Goal: Information Seeking & Learning: Compare options

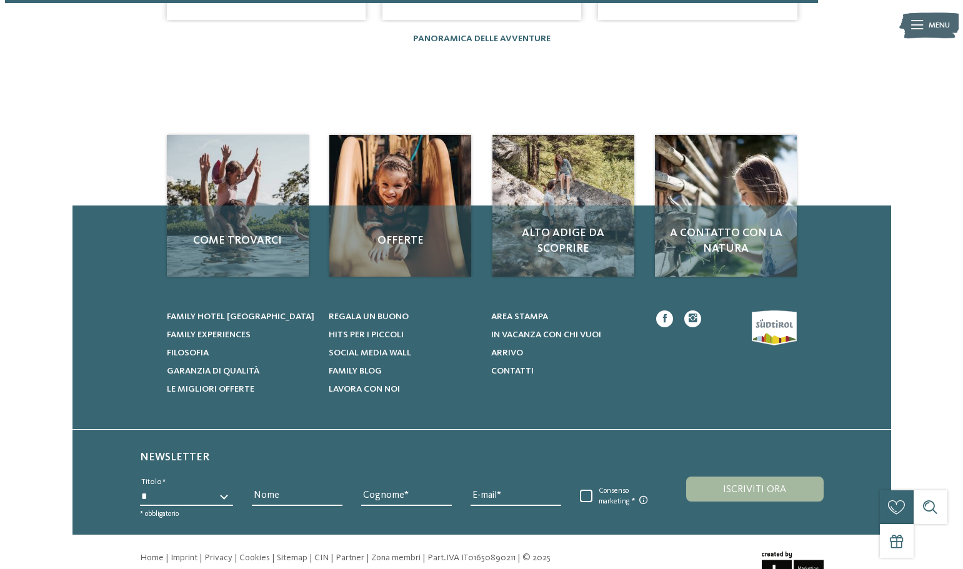
scroll to position [1188, 0]
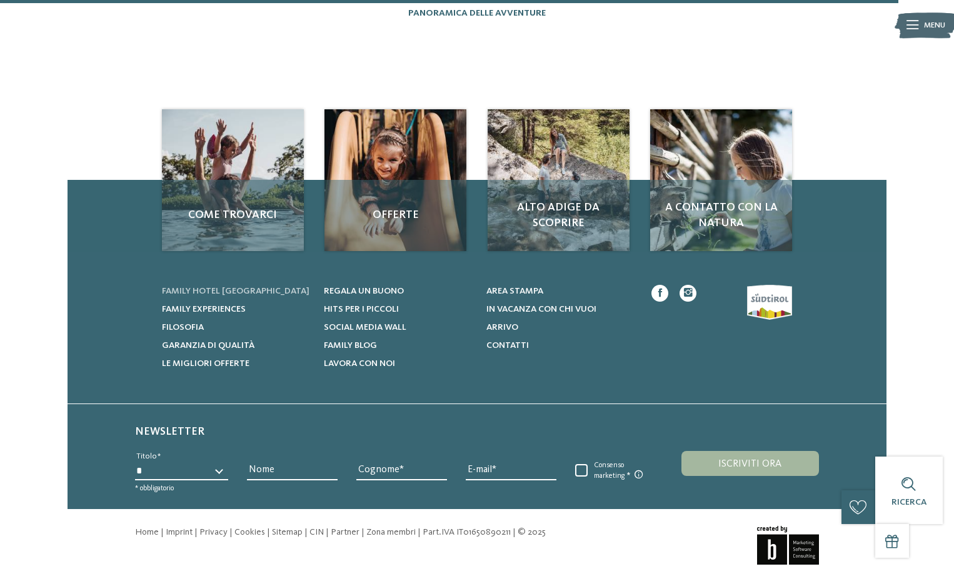
click at [246, 289] on span "Family hotel [GEOGRAPHIC_DATA]" at bounding box center [236, 291] width 148 height 9
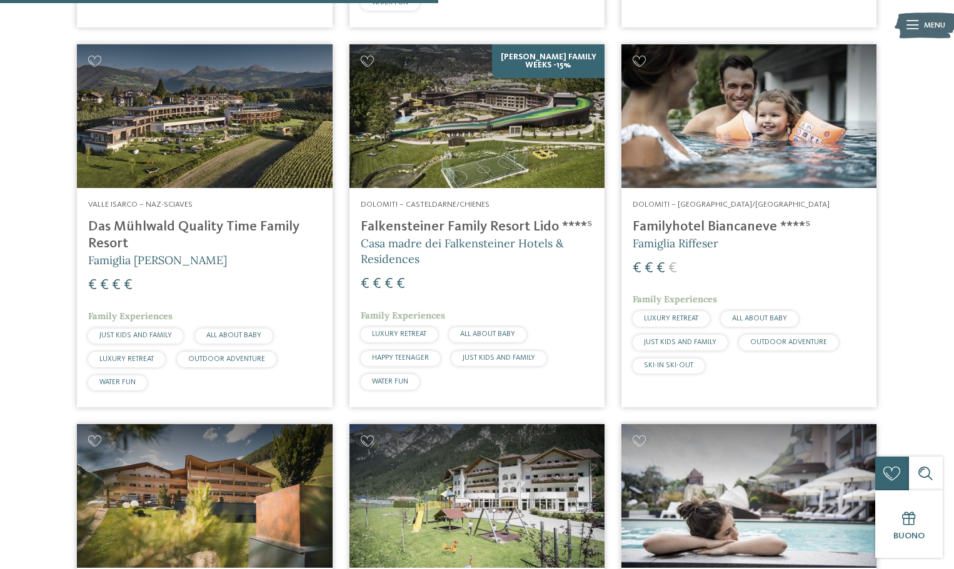
scroll to position [1813, 0]
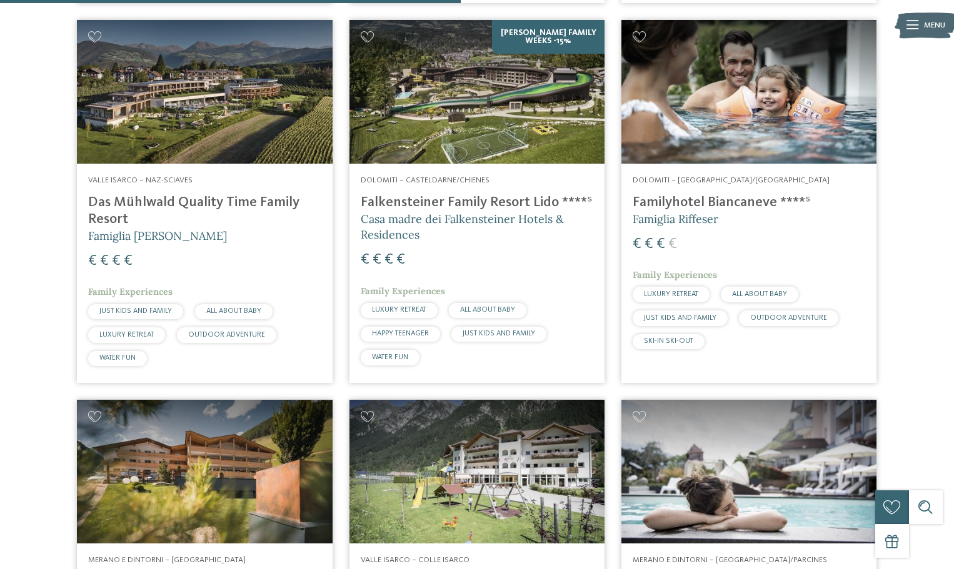
click at [691, 194] on h4 "Familyhotel Biancaneve ****ˢ" at bounding box center [749, 202] width 233 height 17
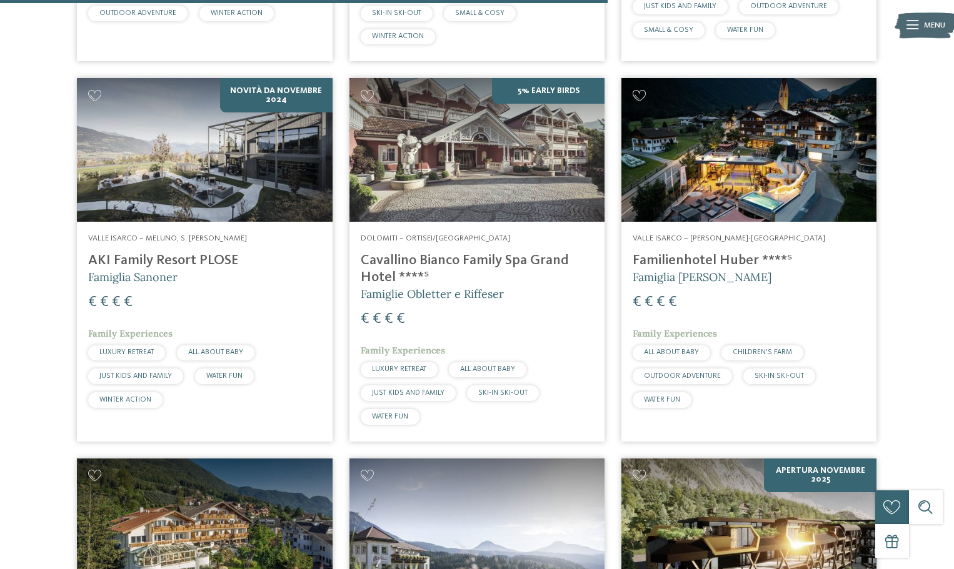
scroll to position [2500, 0]
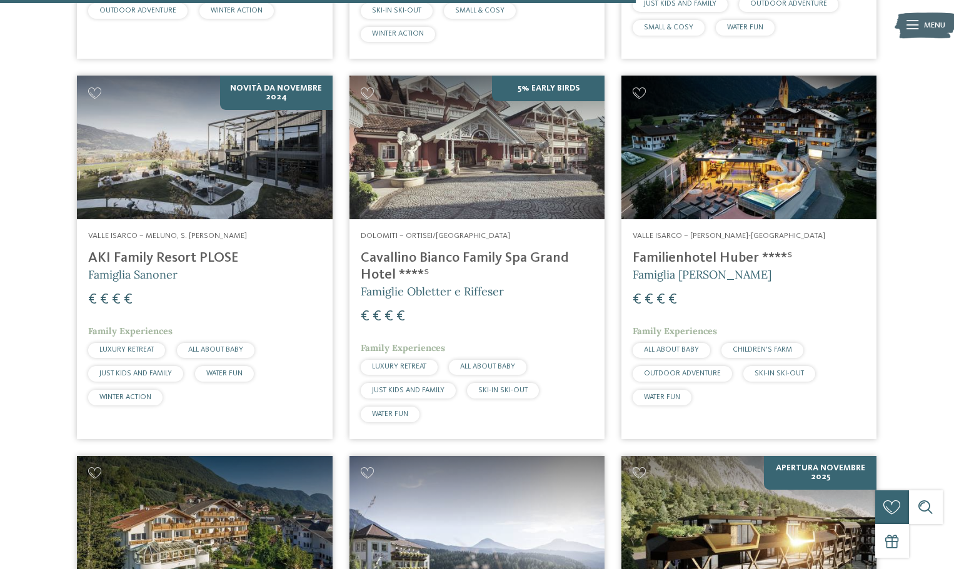
click at [662, 250] on h4 "Familienhotel Huber ****ˢ" at bounding box center [749, 258] width 233 height 17
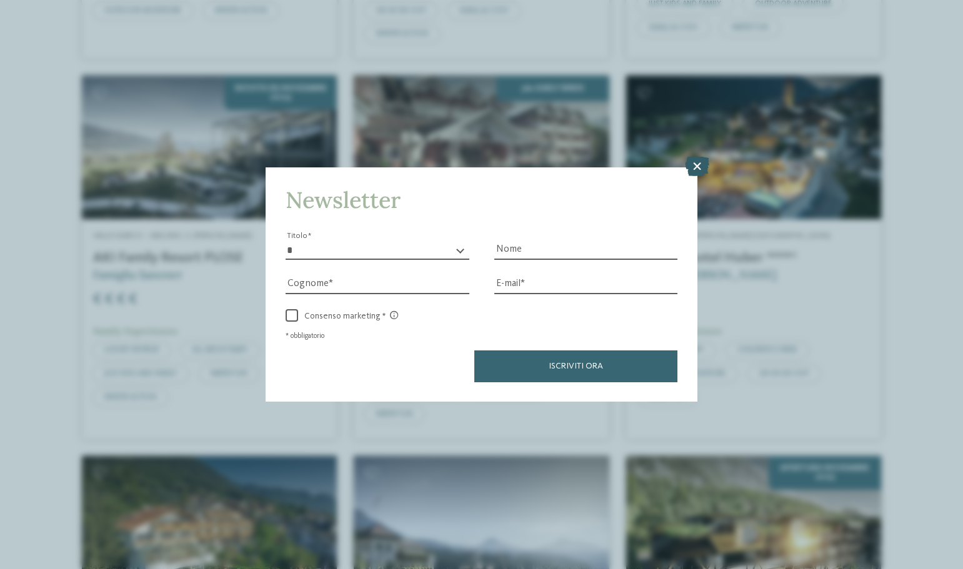
click at [694, 164] on icon at bounding box center [697, 166] width 24 height 20
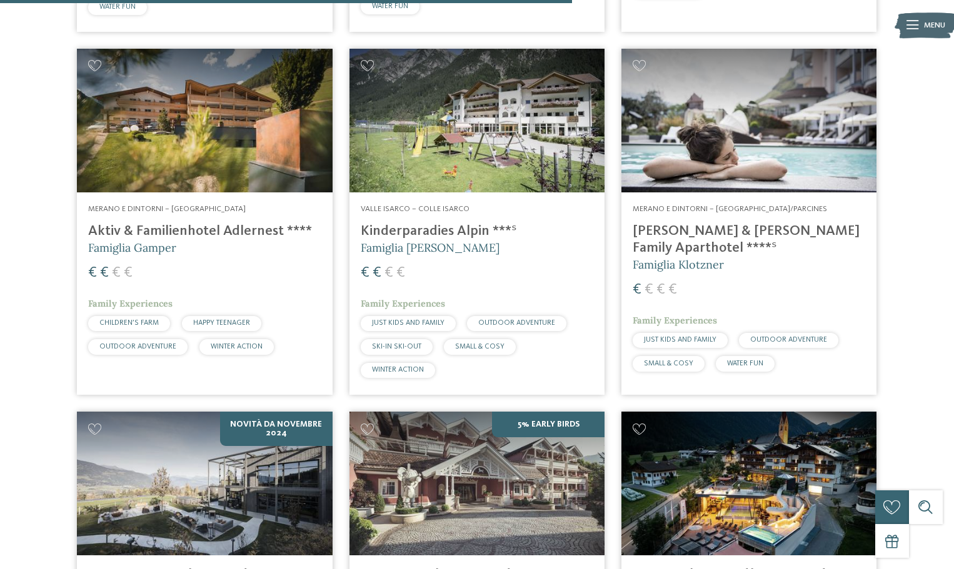
scroll to position [2000, 0]
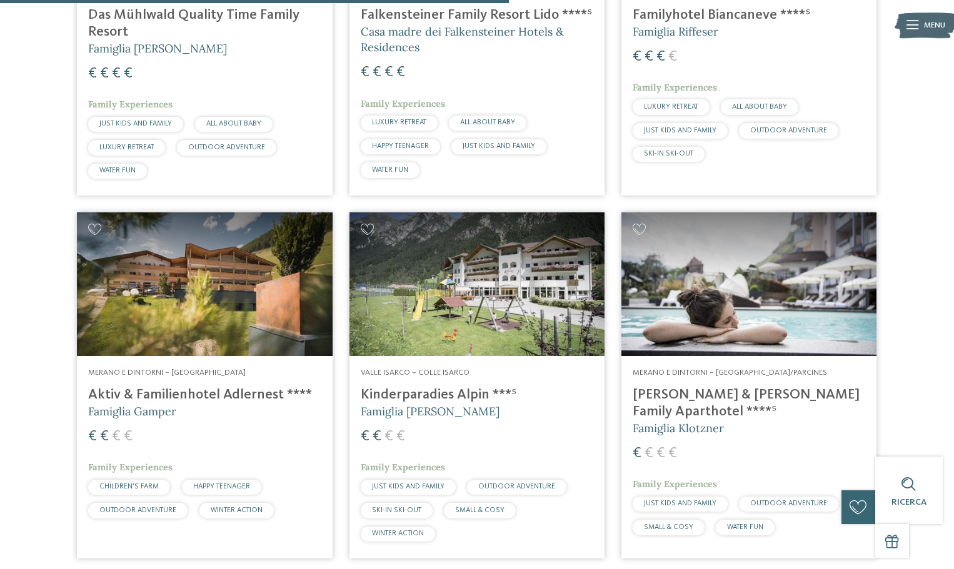
click at [756, 387] on h4 "[PERSON_NAME] & [PERSON_NAME] Family Aparthotel ****ˢ" at bounding box center [749, 404] width 233 height 34
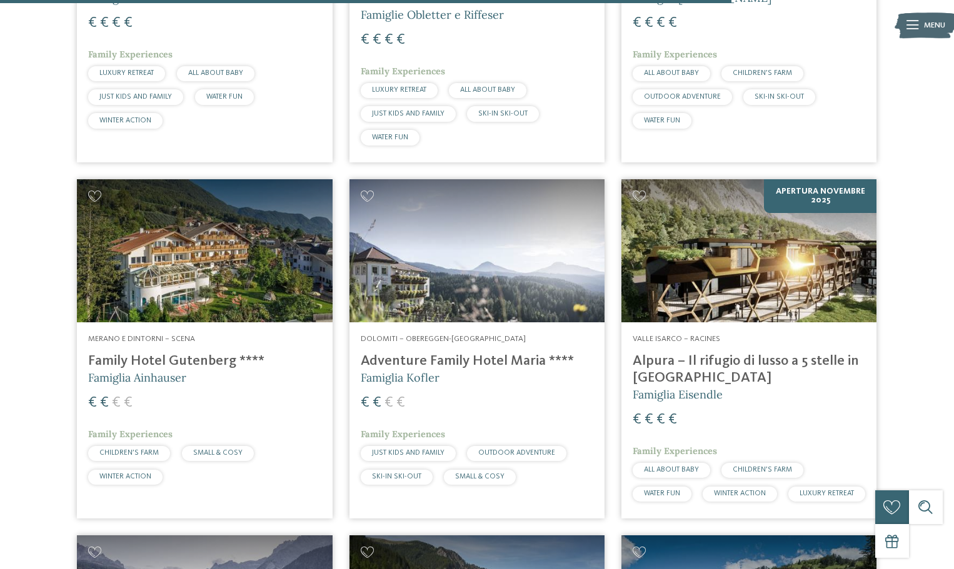
scroll to position [2938, 0]
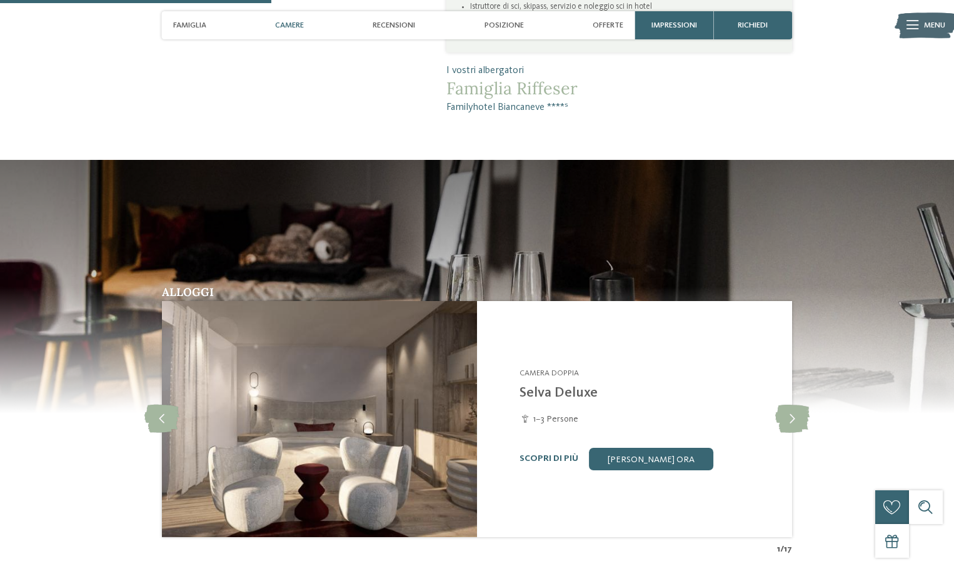
scroll to position [1000, 0]
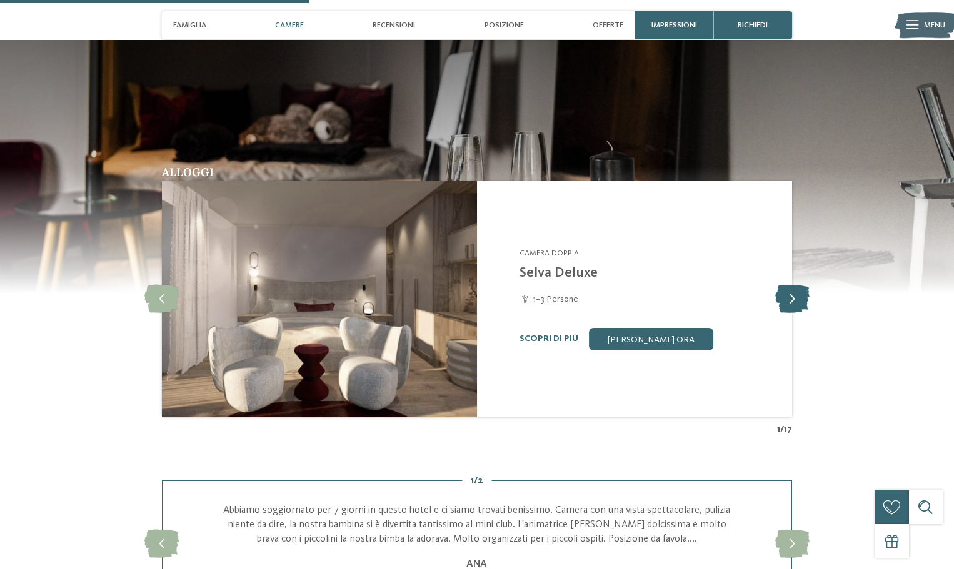
click at [792, 298] on icon at bounding box center [792, 299] width 34 height 28
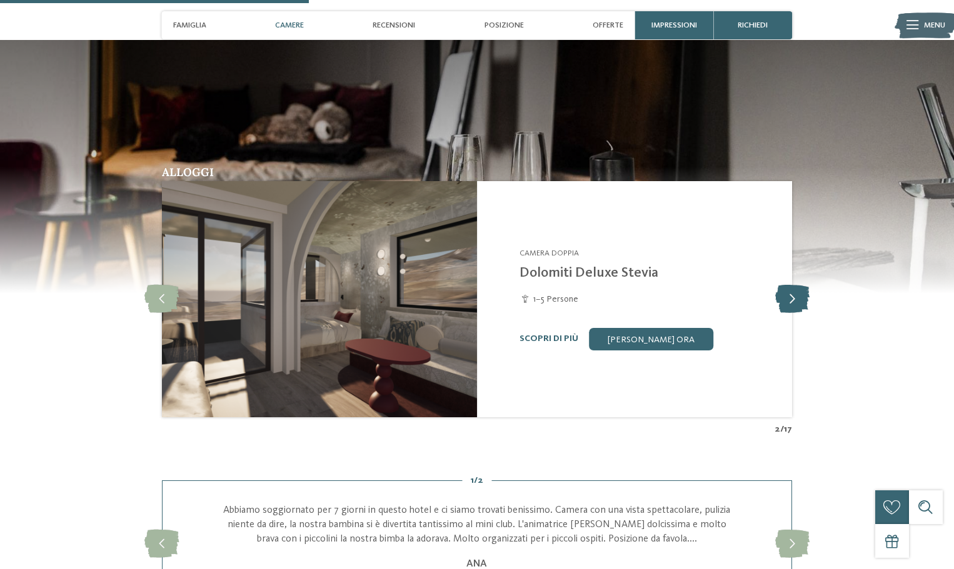
click at [792, 298] on icon at bounding box center [792, 299] width 34 height 28
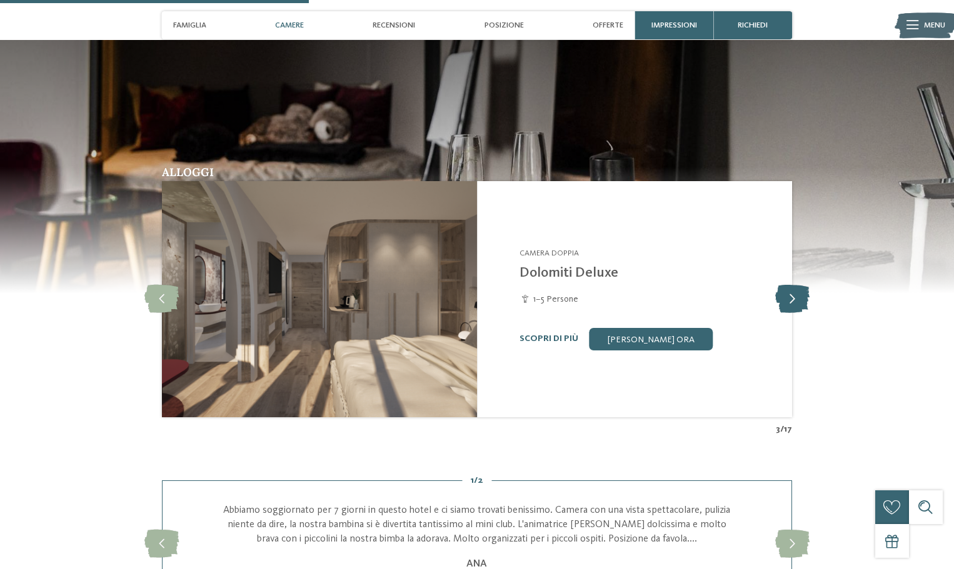
click at [792, 298] on icon at bounding box center [792, 299] width 34 height 28
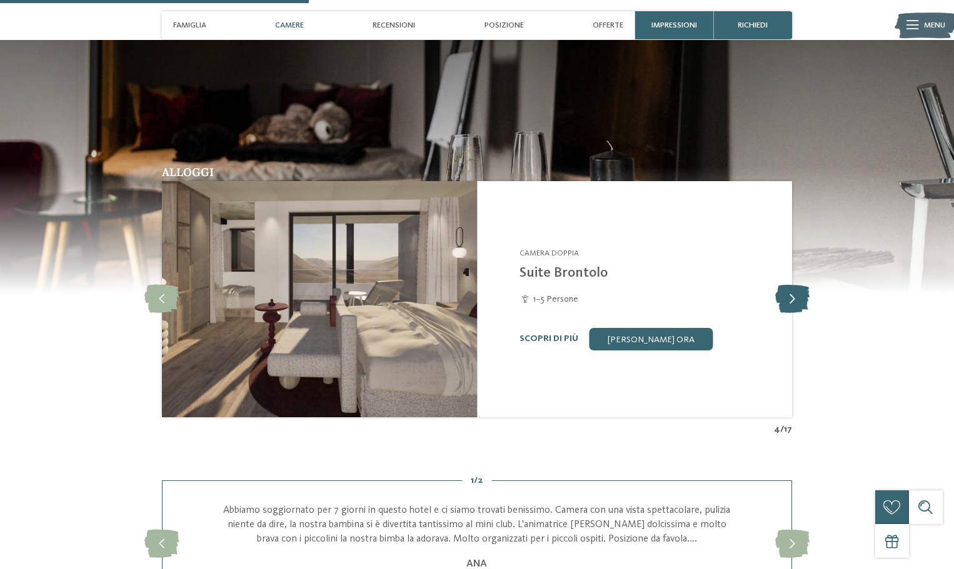
click at [792, 298] on icon at bounding box center [792, 299] width 34 height 28
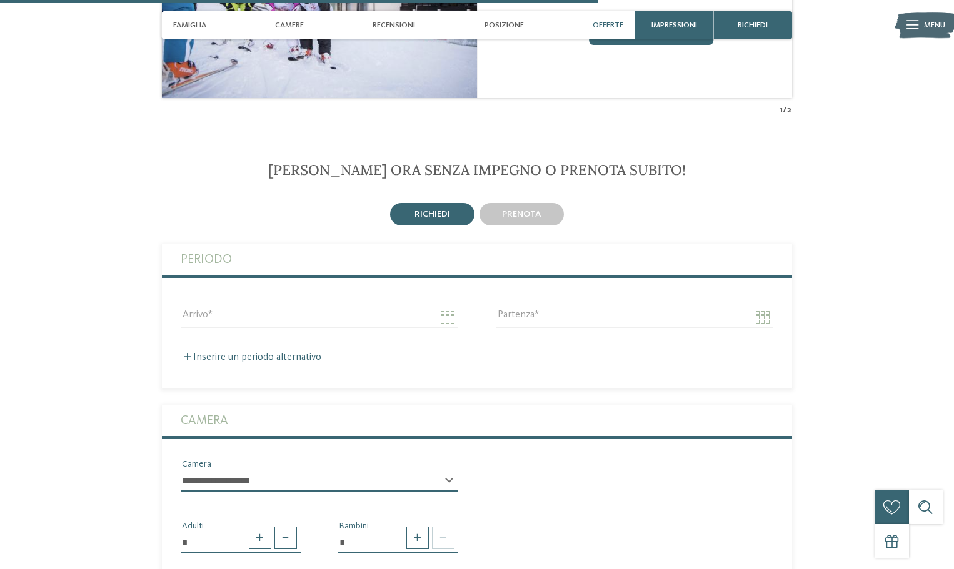
scroll to position [1938, 0]
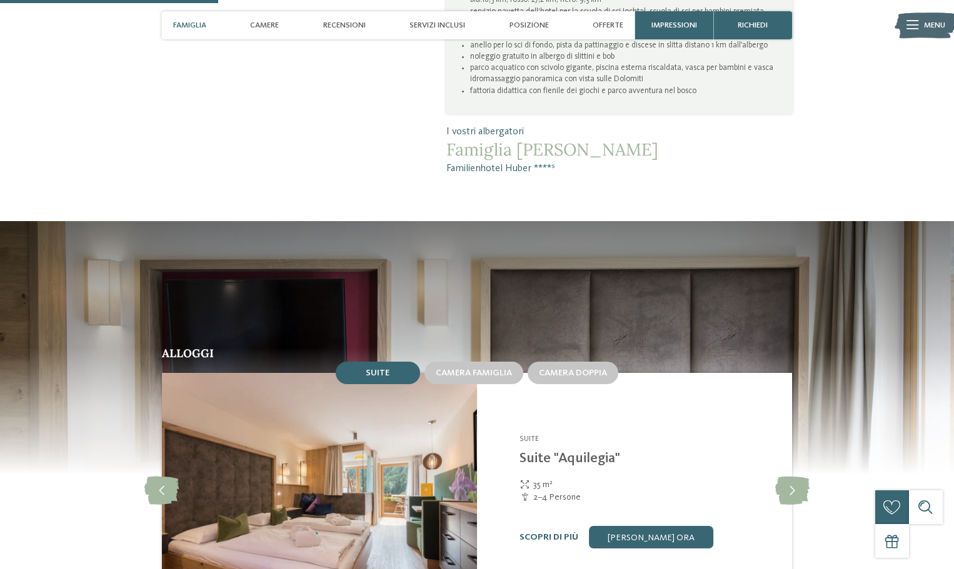
scroll to position [1125, 0]
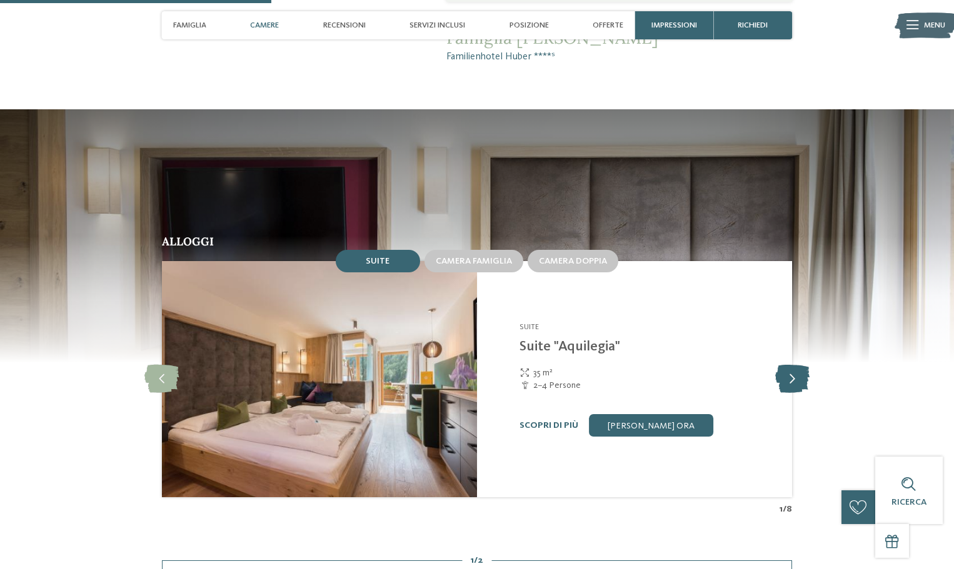
click at [786, 381] on icon at bounding box center [792, 380] width 34 height 28
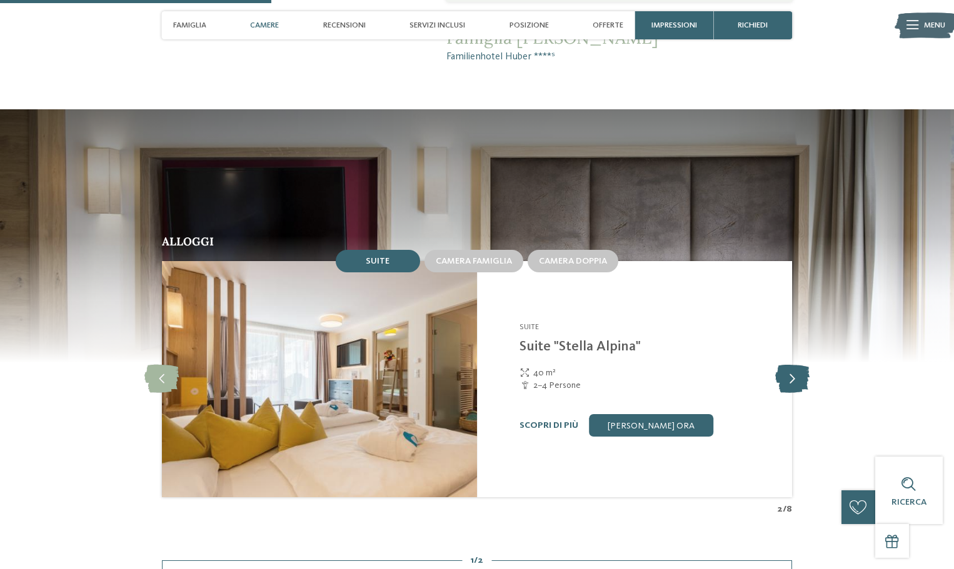
click at [786, 381] on icon at bounding box center [792, 380] width 34 height 28
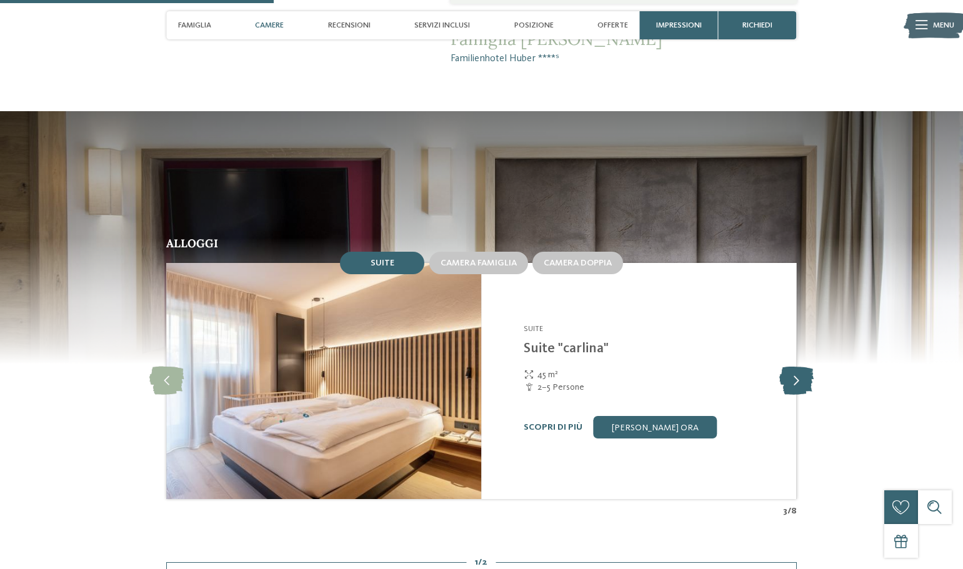
click at [0, 0] on div "Newsletter * ****** ******* ******** ****** Titolo Nome Cognome Fax" at bounding box center [0, 0] width 0 height 0
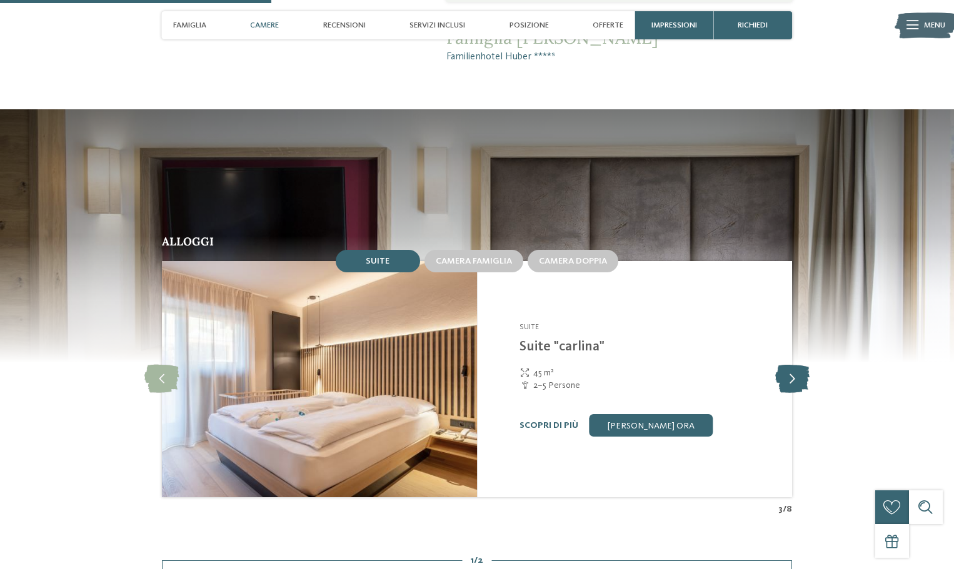
click at [786, 381] on icon at bounding box center [792, 380] width 34 height 28
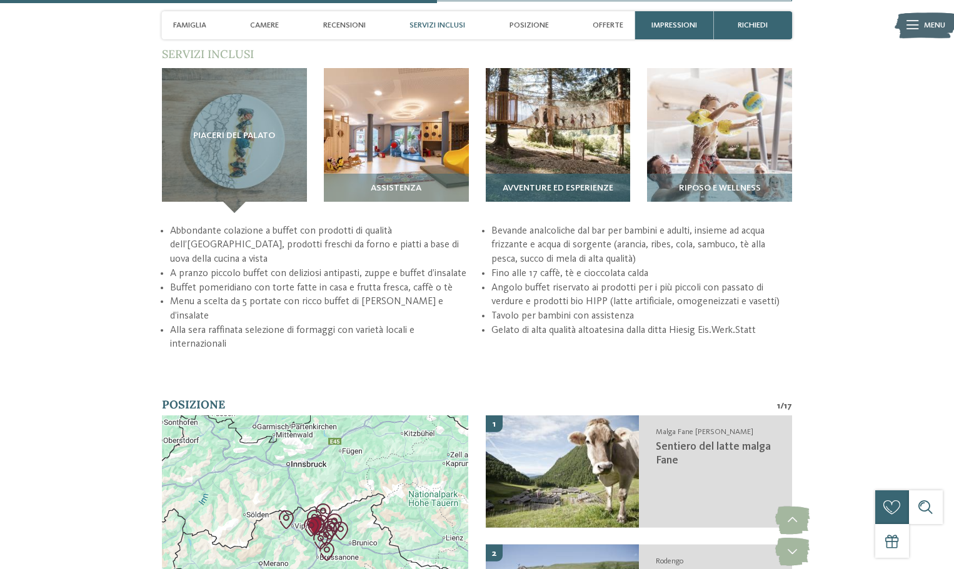
scroll to position [1813, 0]
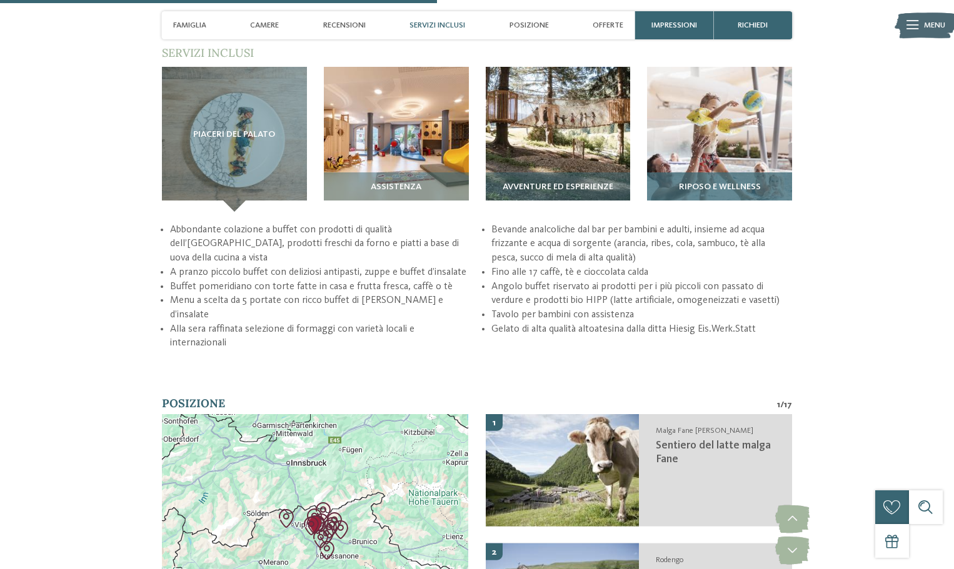
click at [695, 134] on img at bounding box center [719, 139] width 145 height 145
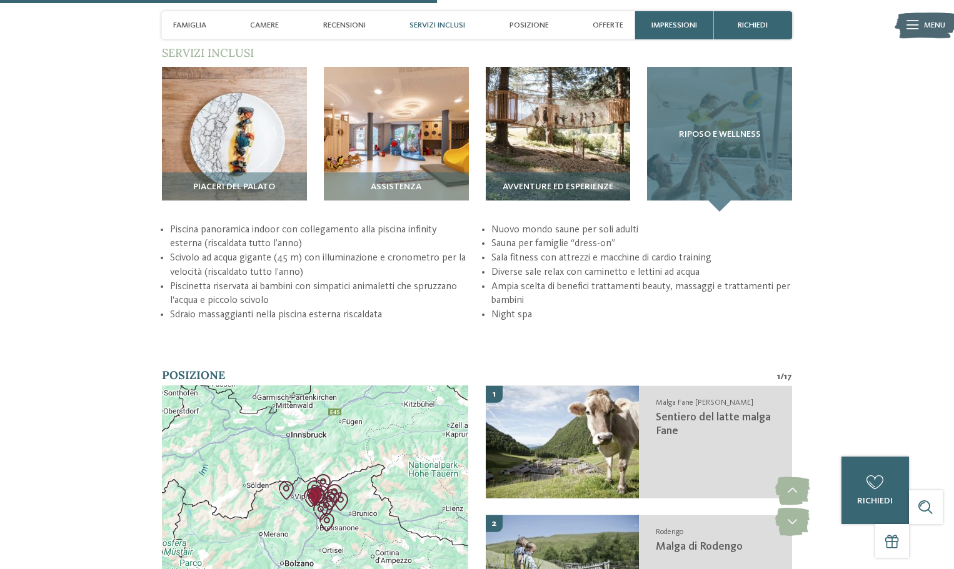
click at [753, 140] on div "Riposo e wellness" at bounding box center [719, 139] width 145 height 145
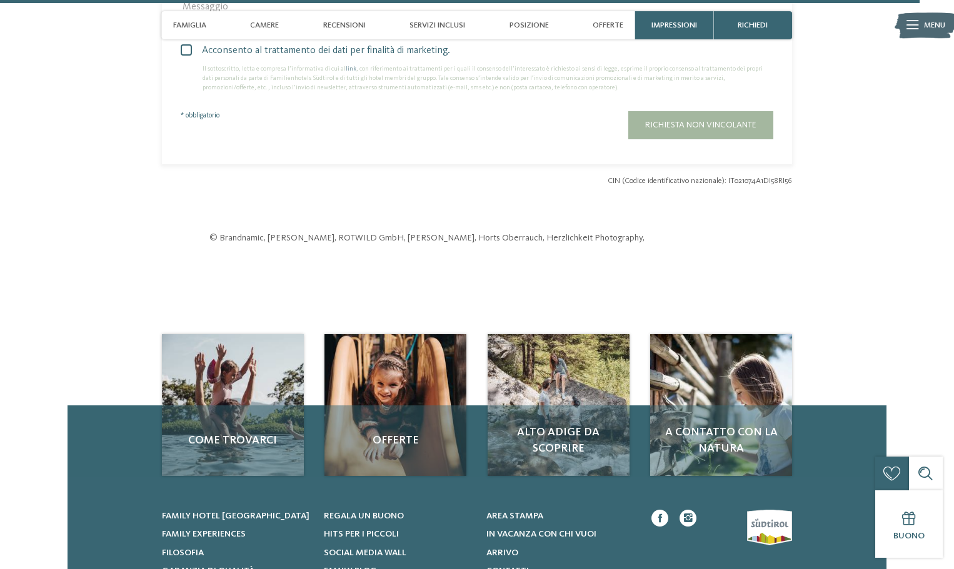
scroll to position [3813, 0]
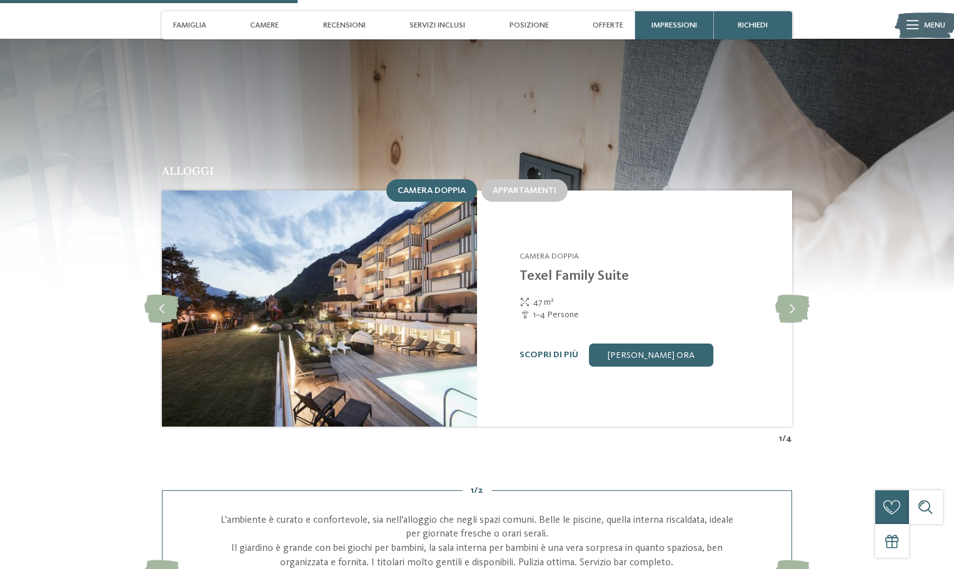
scroll to position [1125, 0]
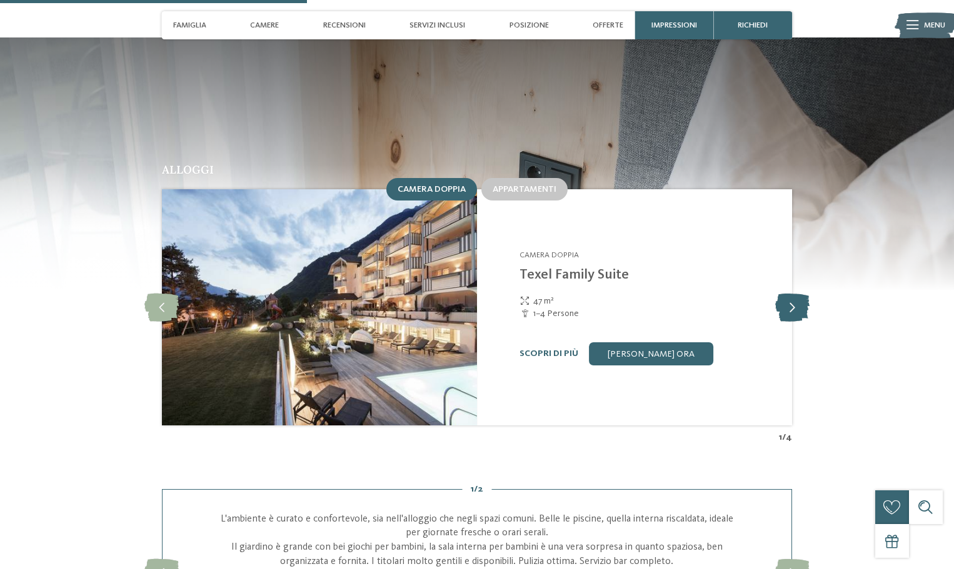
click at [797, 294] on icon at bounding box center [792, 308] width 34 height 28
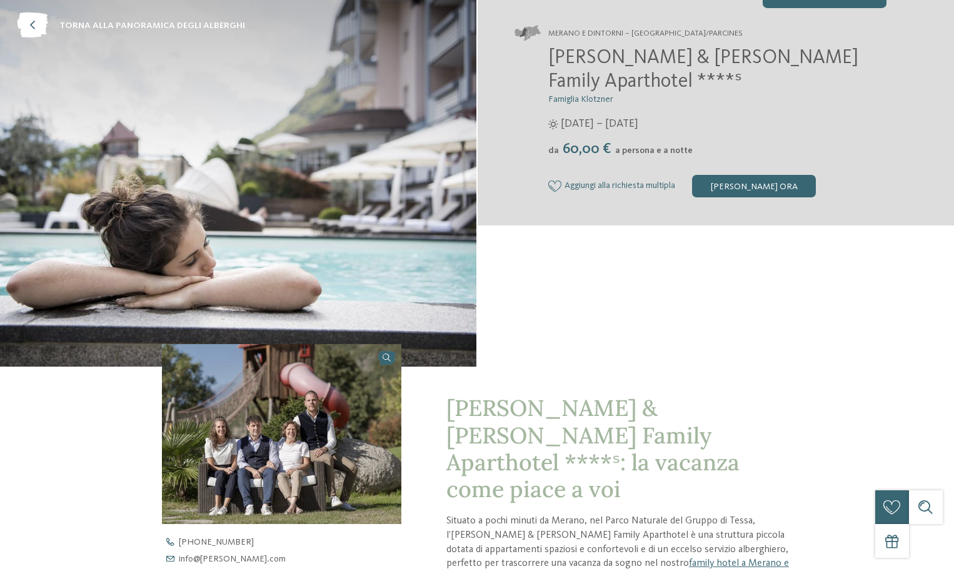
scroll to position [125, 0]
